Goal: Task Accomplishment & Management: Manage account settings

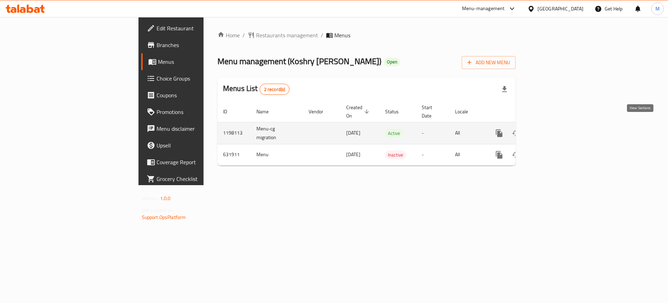
click at [554, 129] on icon "enhanced table" at bounding box center [550, 133] width 8 height 8
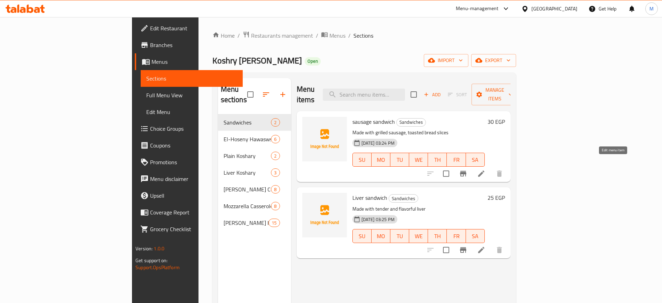
click at [485, 169] on icon at bounding box center [481, 173] width 8 height 8
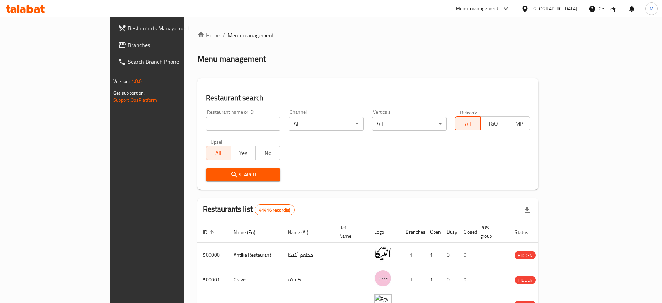
click at [206, 118] on input "search" at bounding box center [243, 124] width 75 height 14
paste input "639724"
type input "639724"
click button "Search" at bounding box center [243, 174] width 75 height 13
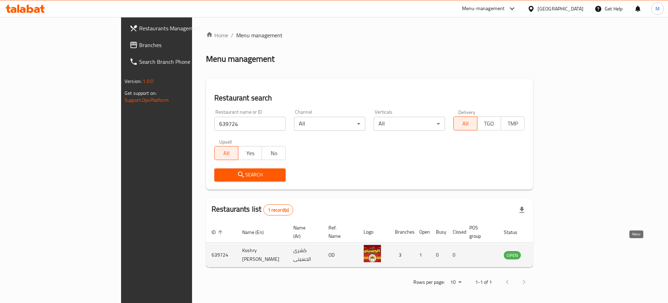
click at [549, 250] on icon "enhanced table" at bounding box center [545, 254] width 8 height 8
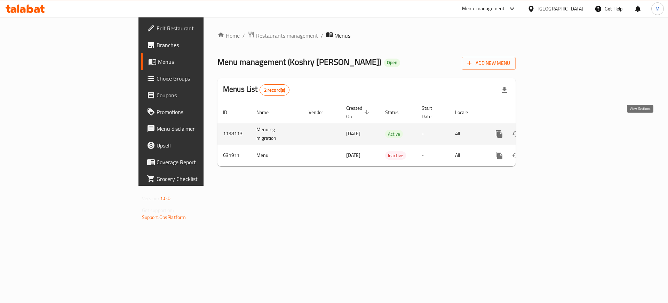
click at [554, 130] on icon "enhanced table" at bounding box center [550, 134] width 8 height 8
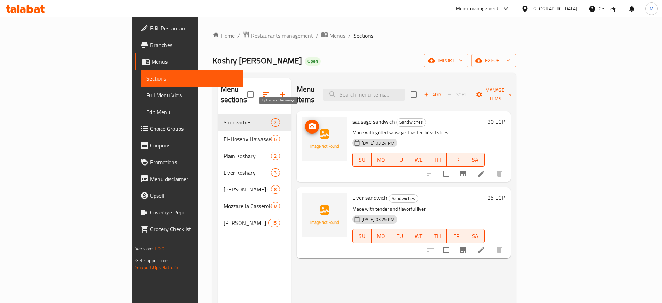
click at [308, 123] on icon "upload picture" at bounding box center [311, 126] width 7 height 6
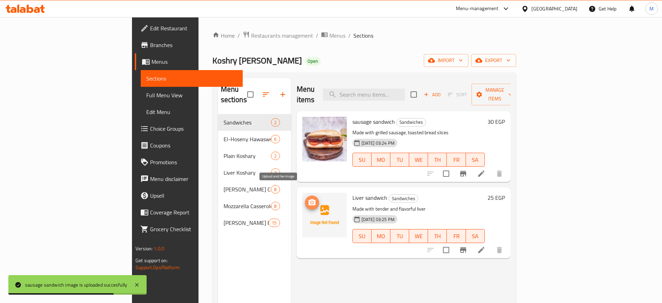
click at [308, 199] on icon "upload picture" at bounding box center [311, 202] width 7 height 6
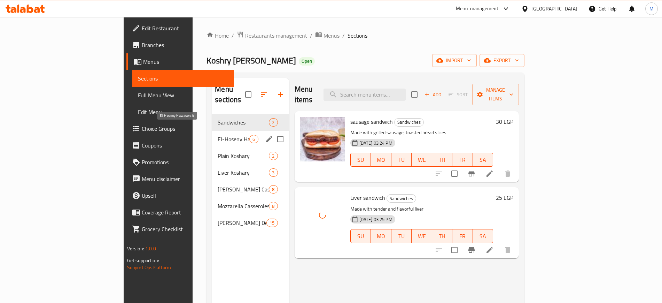
click at [218, 135] on span "El-Hoseny Hawaswshi" at bounding box center [234, 139] width 32 height 8
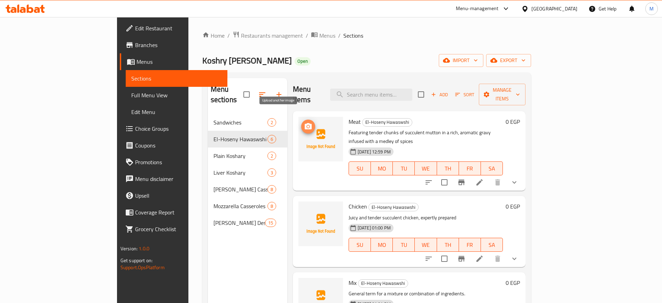
click at [305, 123] on icon "upload picture" at bounding box center [308, 126] width 7 height 6
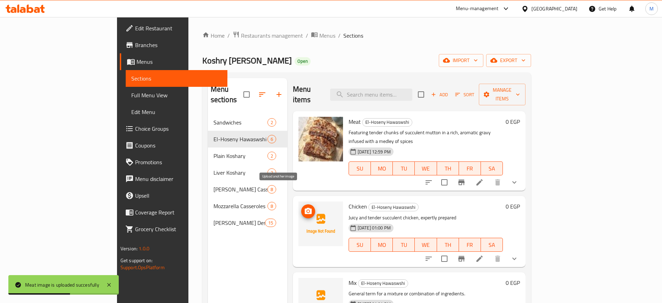
click at [305, 208] on icon "upload picture" at bounding box center [308, 211] width 7 height 6
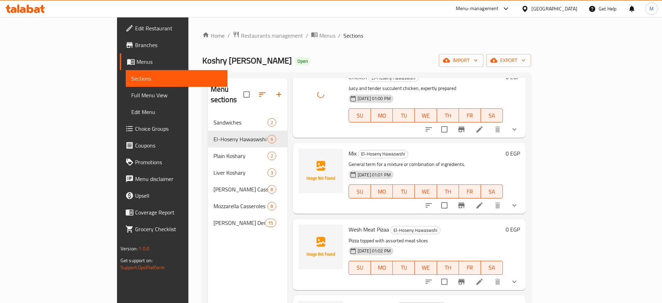
scroll to position [131, 0]
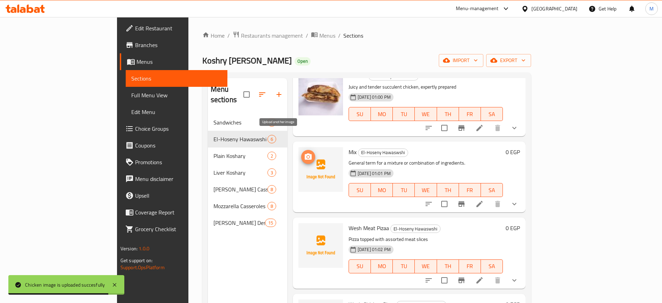
click at [305, 153] on icon "upload picture" at bounding box center [308, 156] width 7 height 6
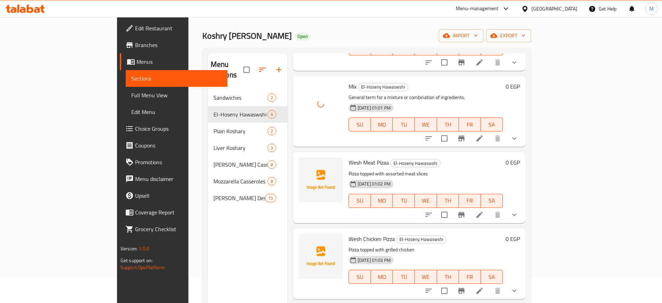
scroll to position [97, 0]
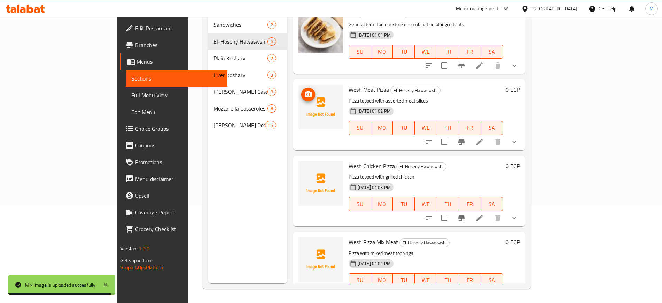
click at [305, 91] on icon "upload picture" at bounding box center [308, 94] width 7 height 6
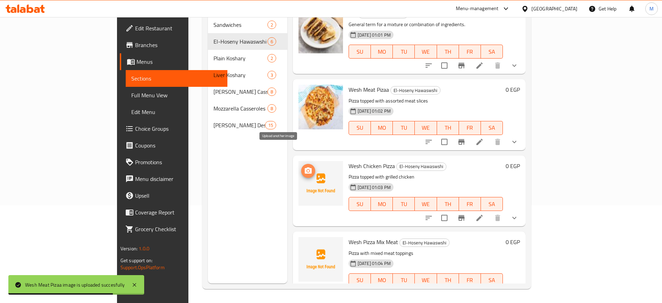
click at [301, 166] on span "upload picture" at bounding box center [308, 170] width 14 height 8
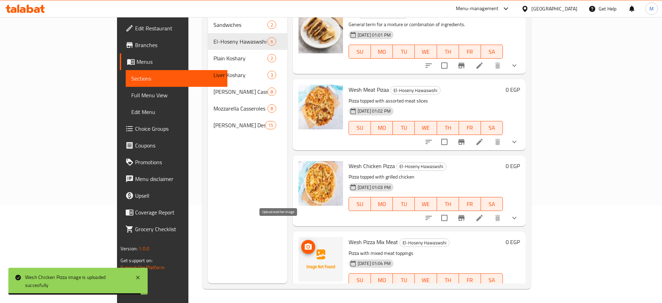
click at [307, 245] on circle "upload picture" at bounding box center [308, 246] width 2 height 2
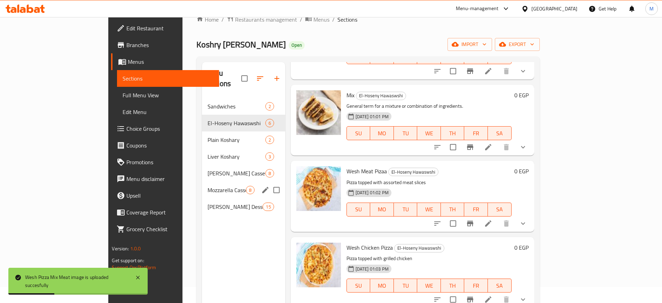
scroll to position [10, 0]
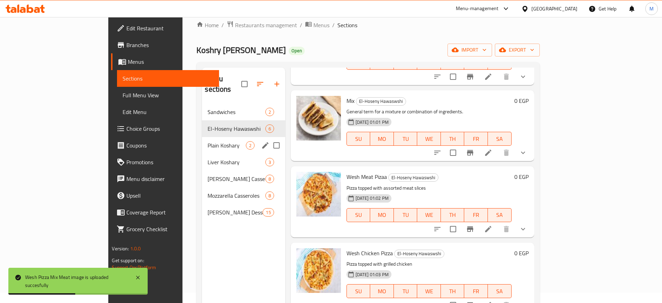
click at [208, 141] on span "Plain Koshary" at bounding box center [227, 145] width 38 height 8
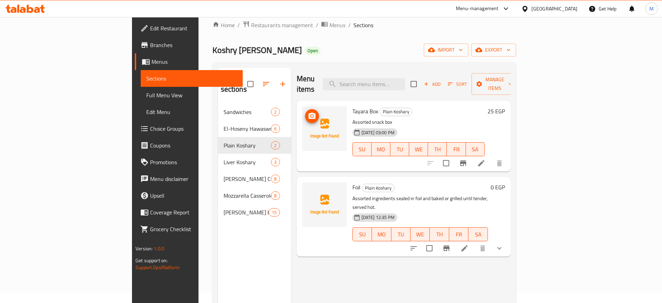
click at [308, 112] on icon "upload picture" at bounding box center [311, 115] width 7 height 6
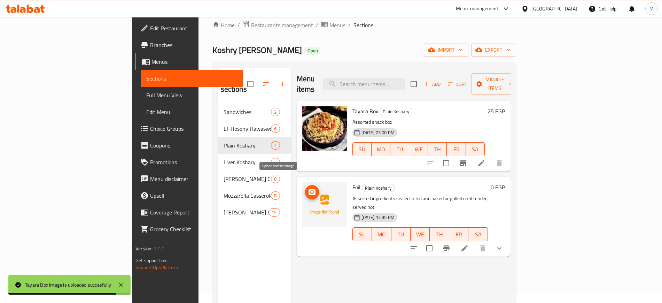
click at [311, 191] on circle "upload picture" at bounding box center [312, 192] width 2 height 2
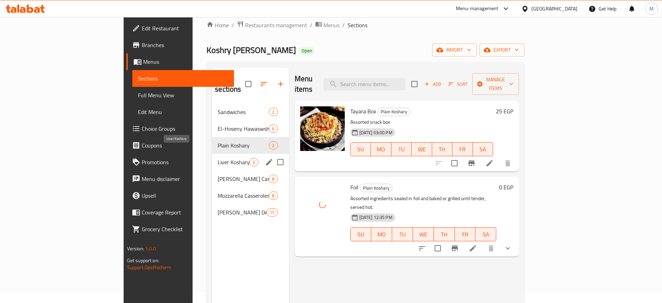
click at [218, 158] on span "Liver Koshary" at bounding box center [234, 162] width 32 height 8
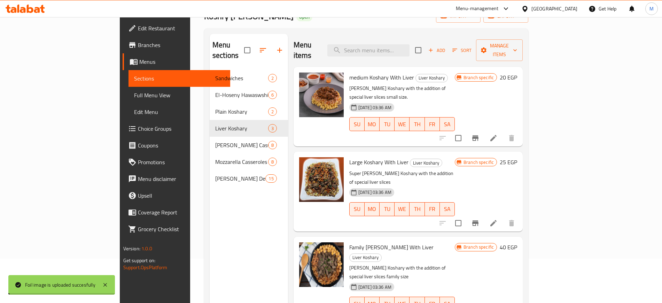
scroll to position [97, 0]
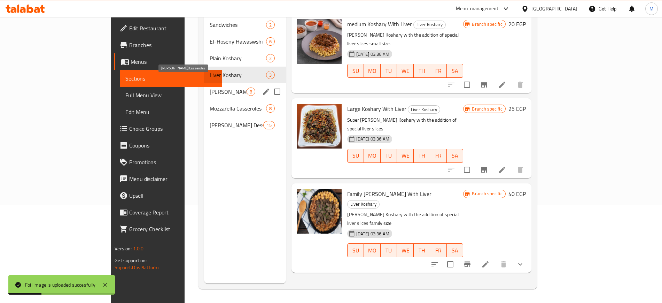
click at [204, 83] on div "[PERSON_NAME] Casseroles 8" at bounding box center [245, 91] width 82 height 17
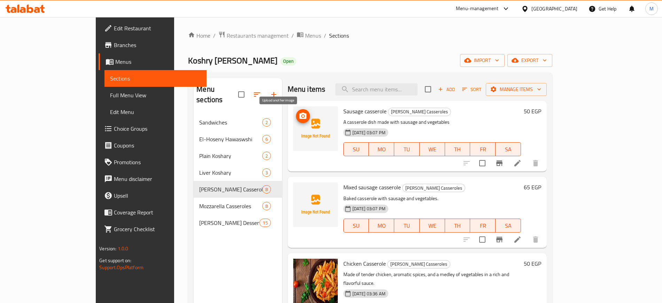
click at [302, 115] on circle "upload picture" at bounding box center [303, 116] width 2 height 2
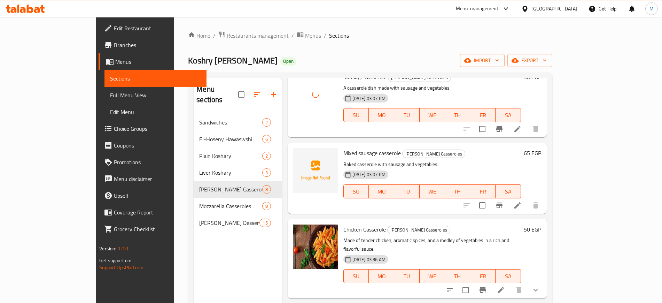
scroll to position [44, 0]
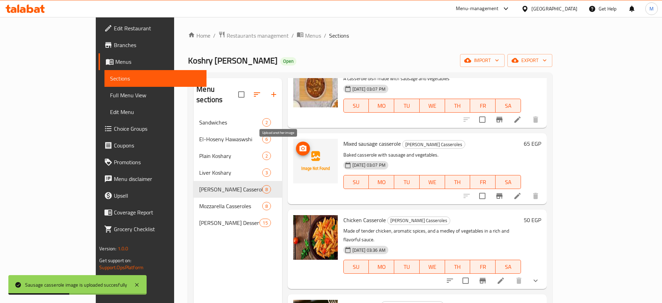
click at [299, 147] on icon "upload picture" at bounding box center [302, 148] width 7 height 6
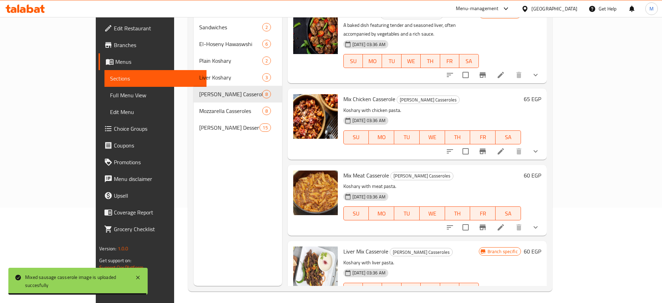
scroll to position [97, 0]
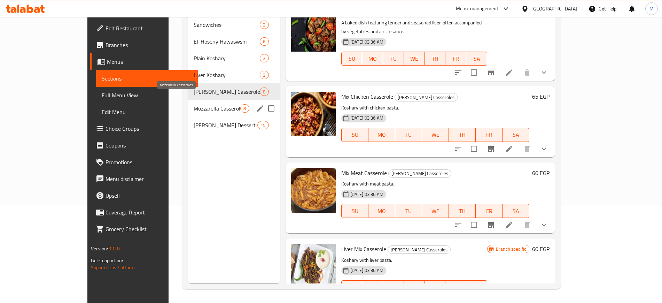
click at [194, 104] on span "Mozzarella Casseroles" at bounding box center [217, 108] width 47 height 8
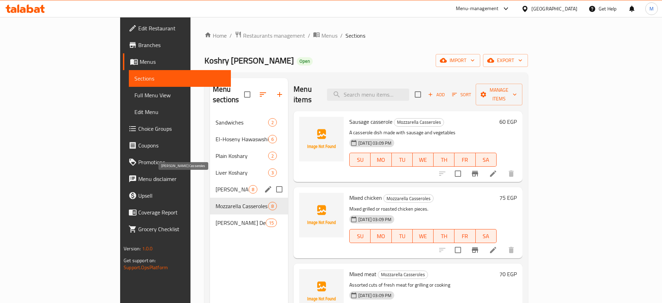
click at [216, 185] on span "[PERSON_NAME] Casseroles" at bounding box center [232, 189] width 33 height 8
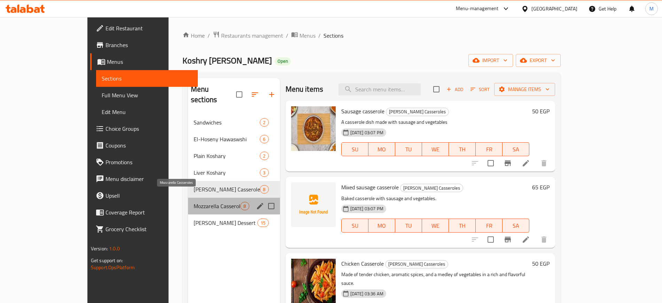
click at [194, 202] on span "Mozzarella Casseroles" at bounding box center [217, 206] width 47 height 8
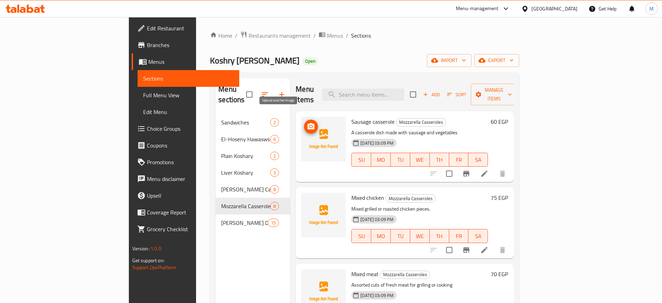
click at [307, 122] on icon "upload picture" at bounding box center [311, 126] width 8 height 8
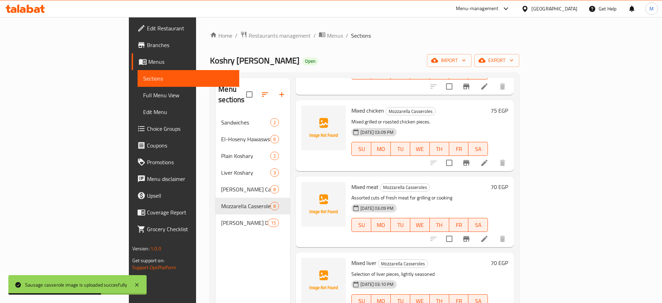
scroll to position [44, 0]
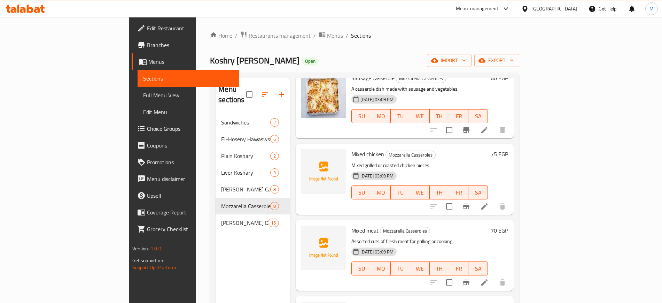
click at [354, 29] on div "Home / Restaurants management / Menus / Sections Koshry [PERSON_NAME] Open impo…" at bounding box center [364, 208] width 337 height 383
click at [307, 155] on icon "upload picture" at bounding box center [310, 158] width 7 height 6
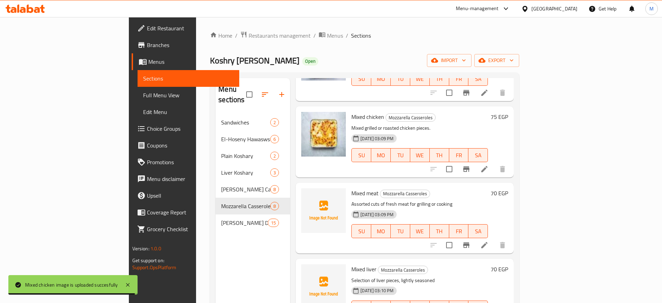
scroll to position [106, 0]
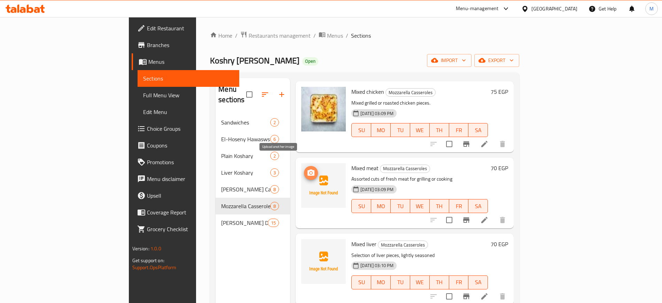
click at [307, 169] on icon "upload picture" at bounding box center [311, 173] width 8 height 8
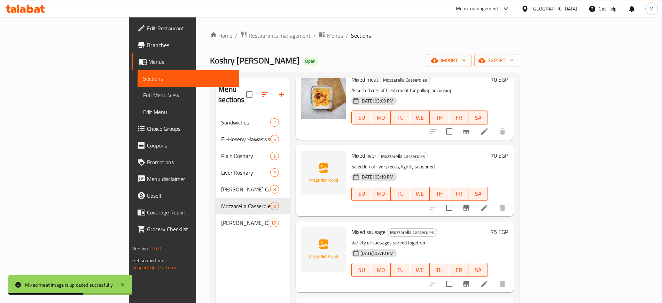
scroll to position [193, 0]
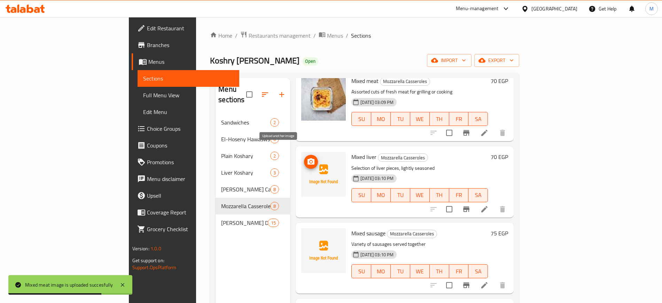
click at [307, 157] on icon "upload picture" at bounding box center [311, 161] width 8 height 8
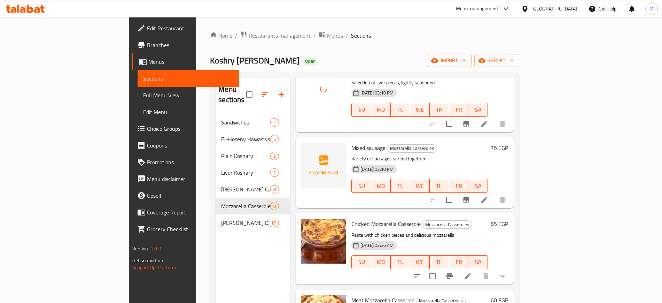
scroll to position [280, 0]
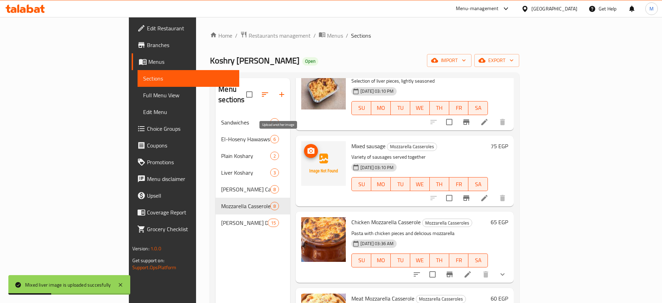
click at [307, 147] on icon "upload picture" at bounding box center [310, 150] width 7 height 6
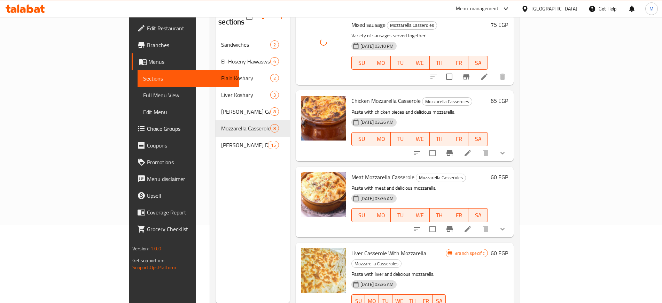
scroll to position [97, 0]
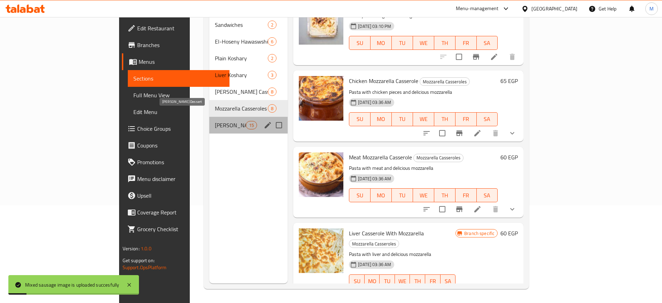
click at [215, 121] on span "[PERSON_NAME] Dessert" at bounding box center [230, 125] width 31 height 8
